Goal: Task Accomplishment & Management: Manage account settings

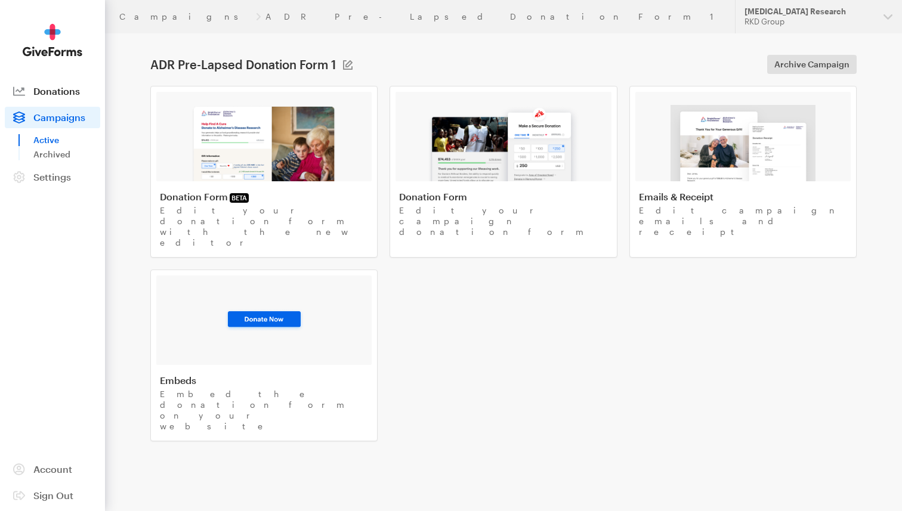
click at [48, 87] on span "Donations" at bounding box center [56, 90] width 47 height 11
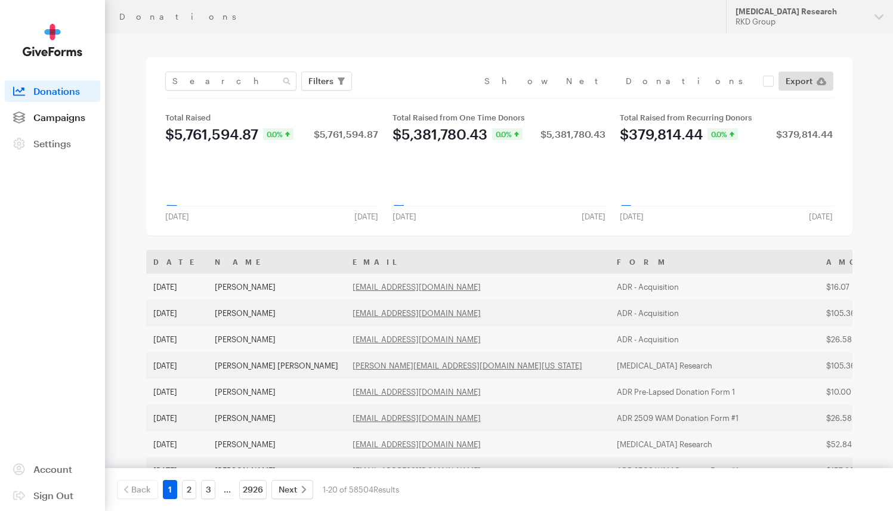
click at [69, 119] on span "Campaigns" at bounding box center [59, 117] width 52 height 11
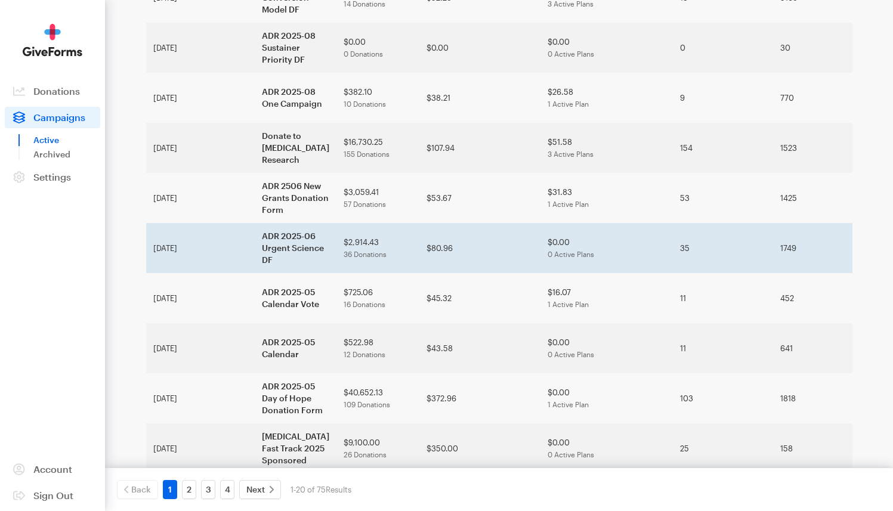
scroll to position [666, 0]
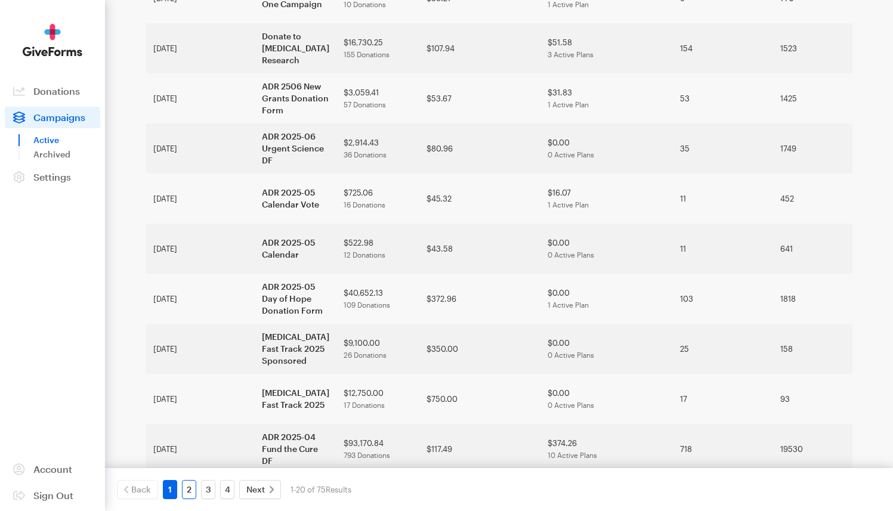
click at [193, 485] on link "2" at bounding box center [189, 489] width 14 height 19
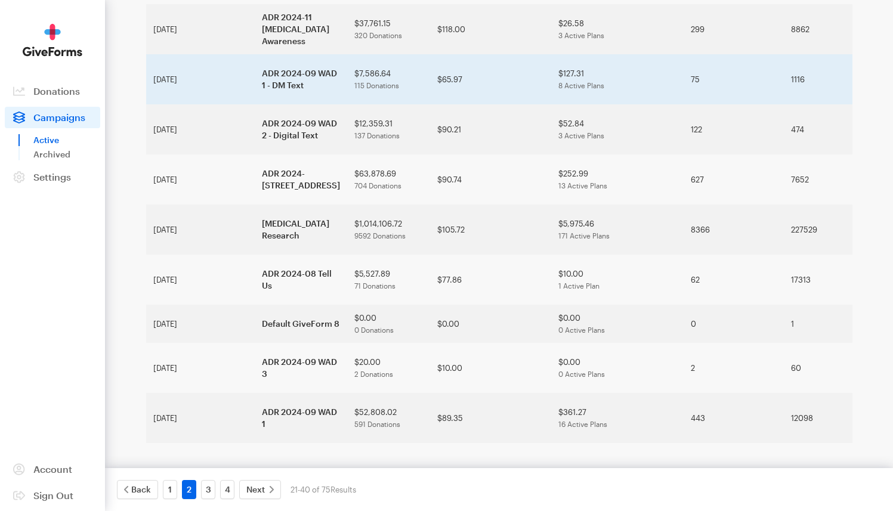
scroll to position [700, 0]
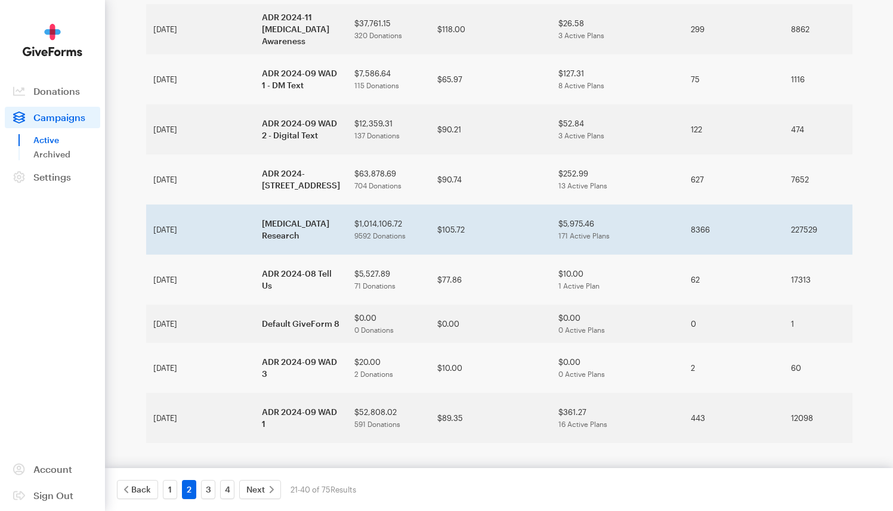
click at [255, 255] on td "[MEDICAL_DATA] Research" at bounding box center [301, 230] width 92 height 50
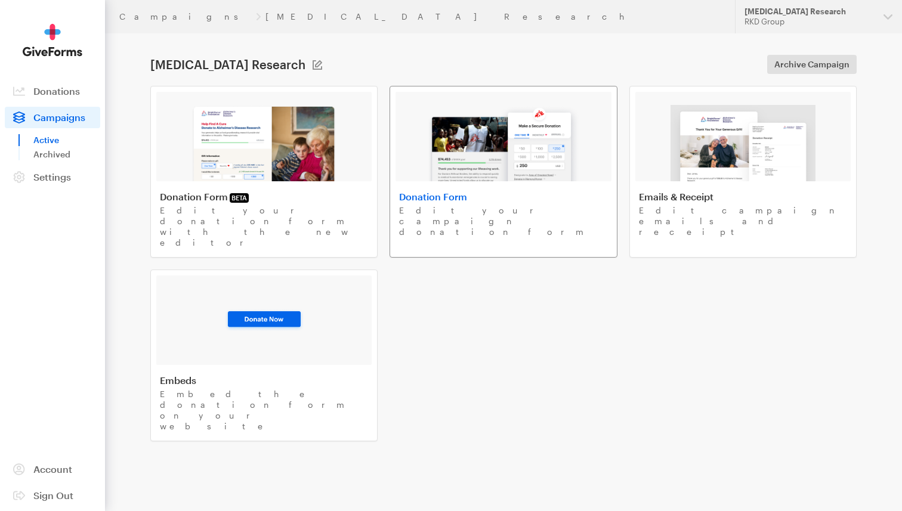
click at [485, 137] on img at bounding box center [503, 143] width 152 height 76
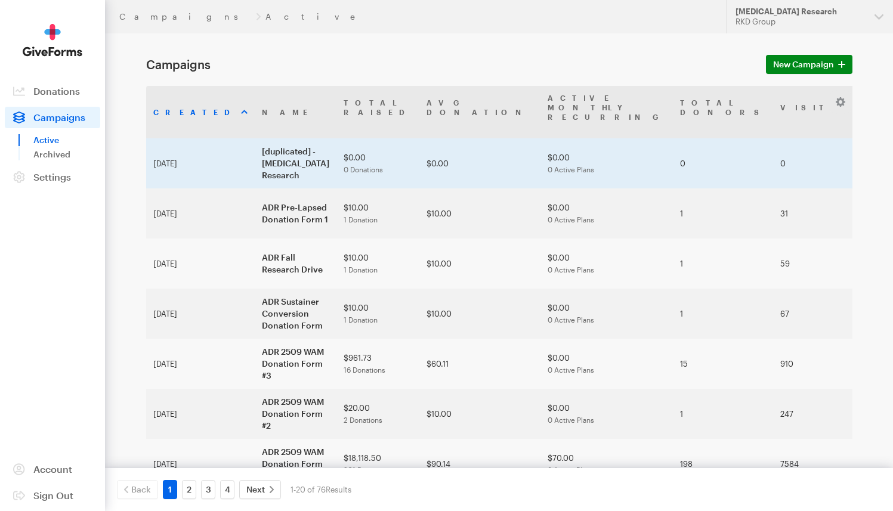
click at [255, 142] on td "[duplicated] - [MEDICAL_DATA] Research" at bounding box center [296, 163] width 82 height 50
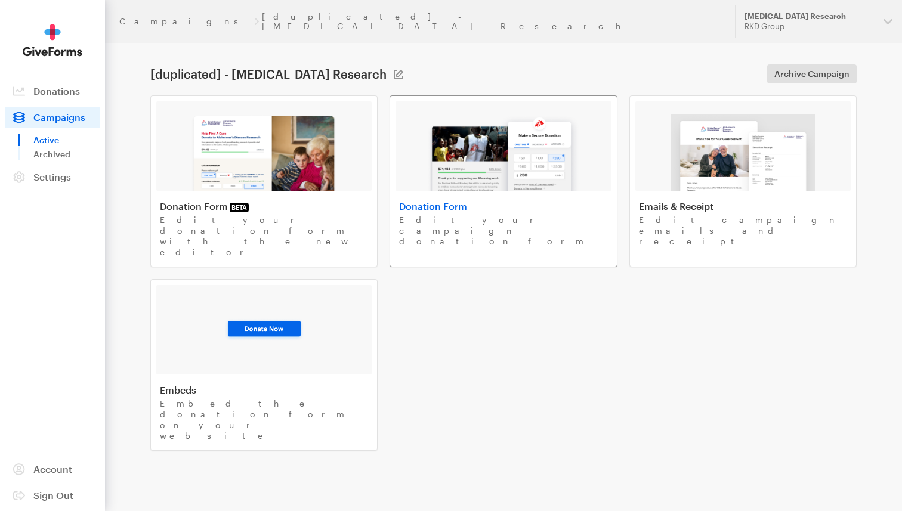
click at [479, 150] on img at bounding box center [503, 153] width 152 height 76
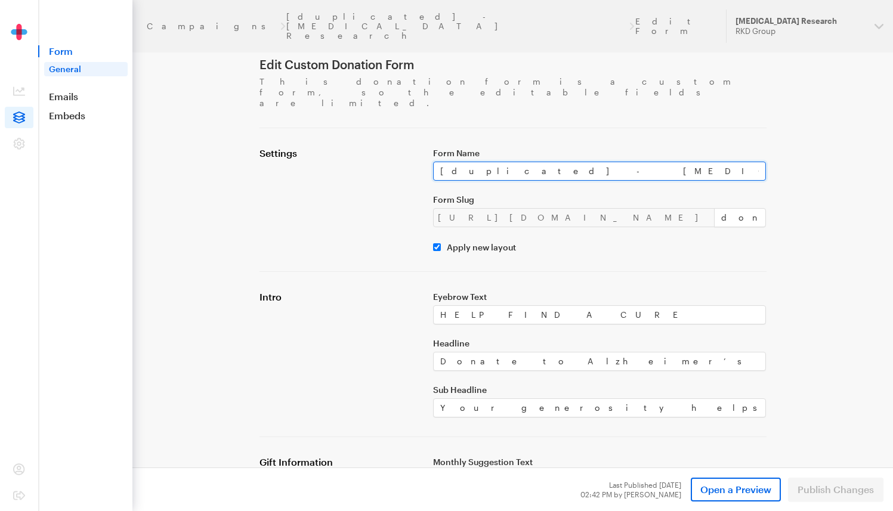
drag, startPoint x: 638, startPoint y: 142, endPoint x: 459, endPoint y: 144, distance: 178.9
click at [451, 162] on input "[duplicated] - [MEDICAL_DATA] Research" at bounding box center [599, 171] width 333 height 19
click at [626, 162] on input "[duplicated] - [MEDICAL_DATA] Research" at bounding box center [599, 171] width 333 height 19
drag, startPoint x: 603, startPoint y: 147, endPoint x: 432, endPoint y: 146, distance: 171.2
click at [432, 147] on div "Form Name [duplicated] - [MEDICAL_DATA] Research Form Slug [URL][DOMAIN_NAME] d…" at bounding box center [600, 199] width 348 height 105
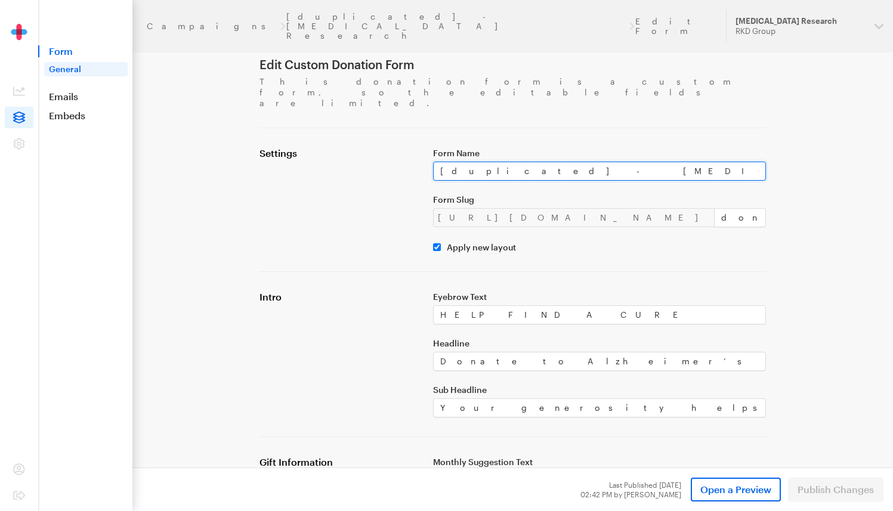
paste input "ADR Pre-Lapsed Donation Form 2"
type input "ADR Pre-Lapsed Donation Form 2"
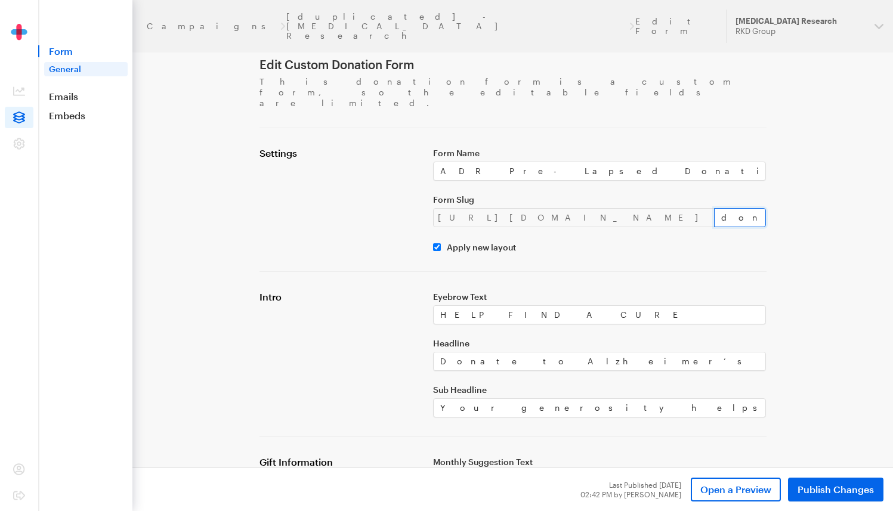
click at [714, 208] on input "donate-6" at bounding box center [740, 217] width 52 height 19
drag, startPoint x: 635, startPoint y: 197, endPoint x: 576, endPoint y: 196, distance: 59.6
click at [576, 208] on div "https://donate.brightfocus.org/adr/ donate-6" at bounding box center [599, 217] width 333 height 19
type input "P"
type input "pre-lapsed-2"
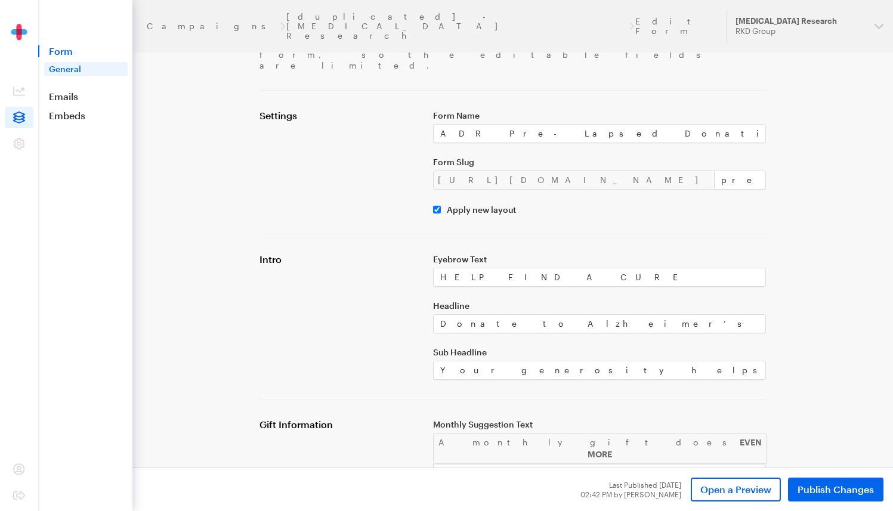
scroll to position [94, 0]
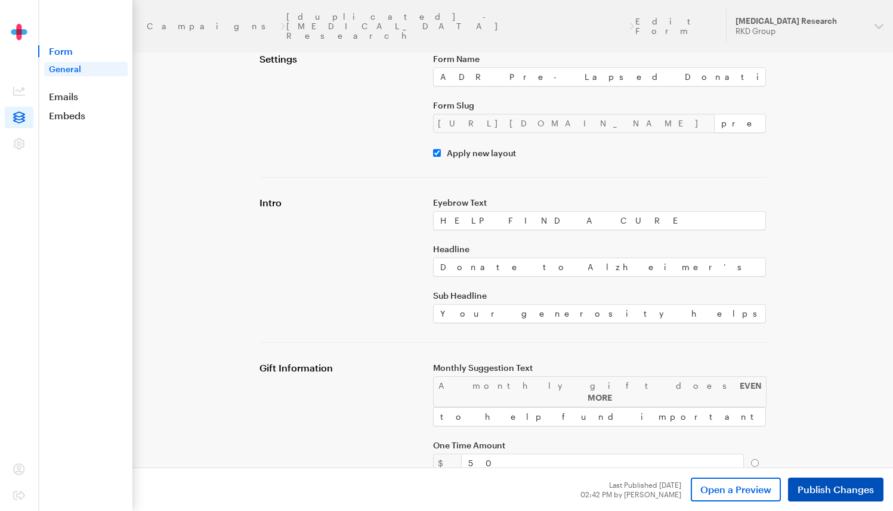
click at [830, 485] on span "Publish Changes" at bounding box center [835, 490] width 76 height 14
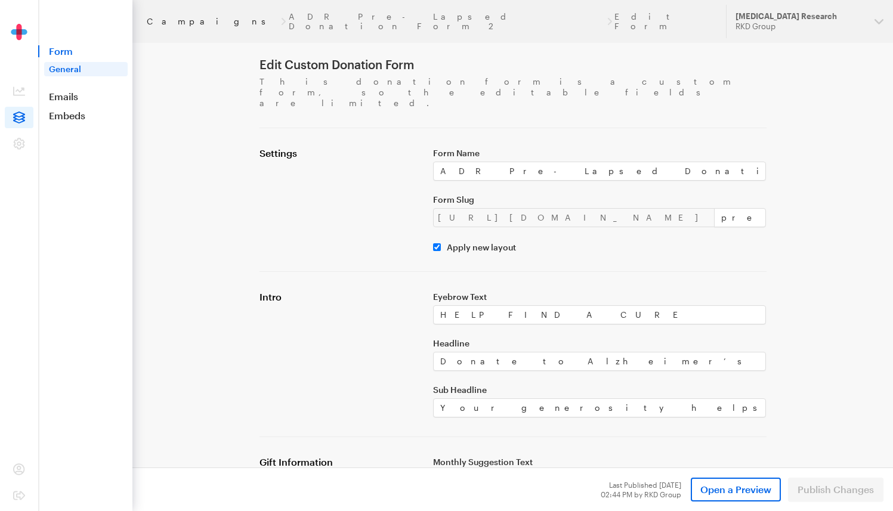
click at [188, 17] on link "Campaigns" at bounding box center [213, 22] width 132 height 10
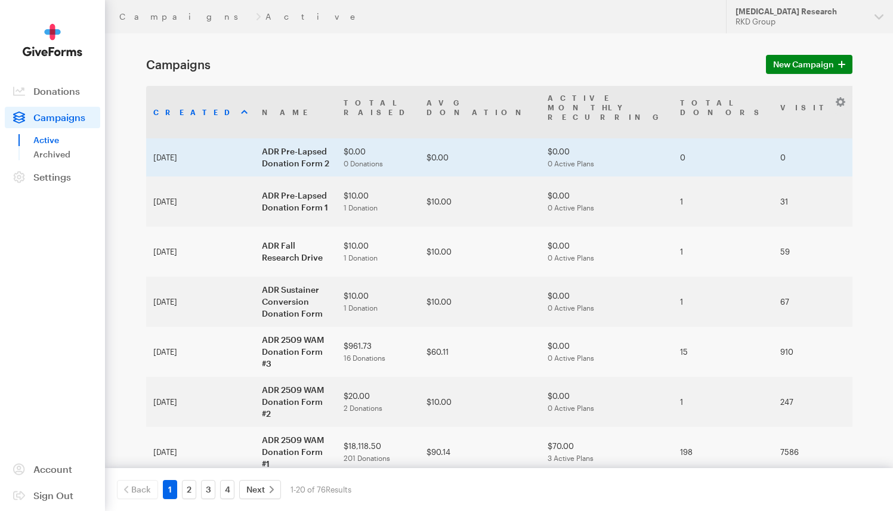
click at [255, 138] on td "ADR Pre-Lapsed Donation Form 2" at bounding box center [296, 157] width 82 height 38
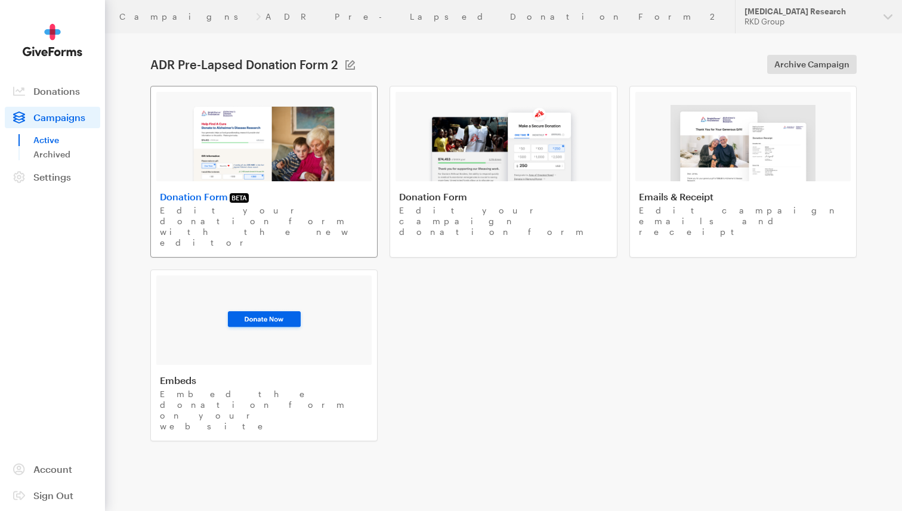
click at [237, 144] on img at bounding box center [264, 143] width 146 height 76
